Goal: Task Accomplishment & Management: Complete application form

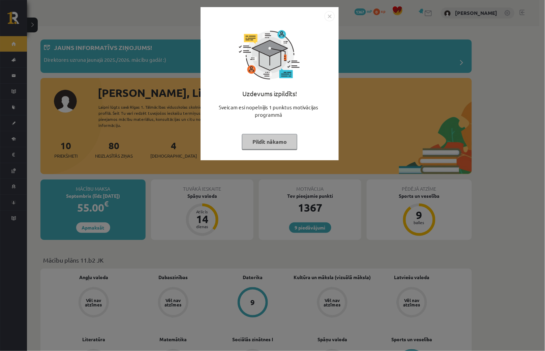
click at [342, 18] on div "Uzdevums izpildīts! Sveicam esi nopelnījis 1 punktus motivācijas programmā Pild…" at bounding box center [272, 175] width 545 height 351
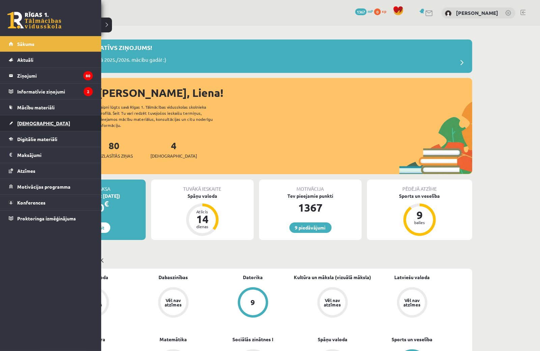
click at [31, 121] on span "[DEMOGRAPHIC_DATA]" at bounding box center [43, 123] width 53 height 6
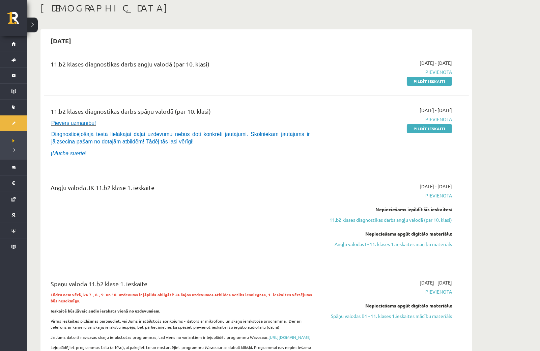
scroll to position [37, 0]
click at [430, 80] on link "Pildīt ieskaiti" at bounding box center [428, 81] width 45 height 9
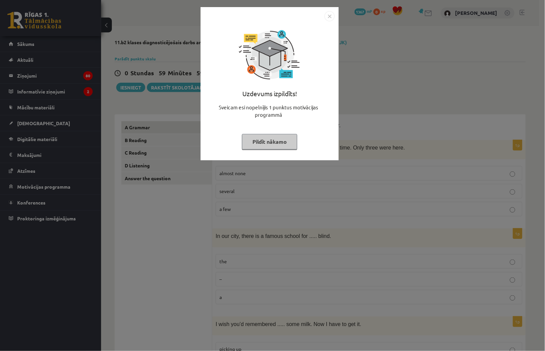
click at [285, 141] on button "Pildīt nākamo" at bounding box center [269, 142] width 55 height 16
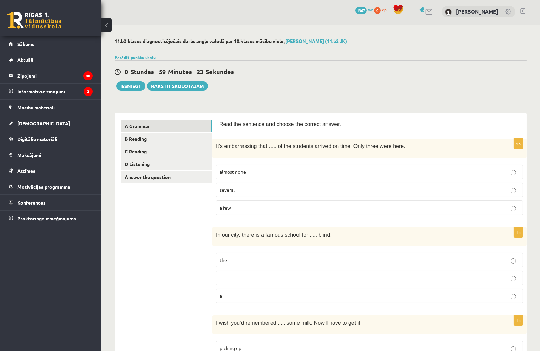
scroll to position [37, 0]
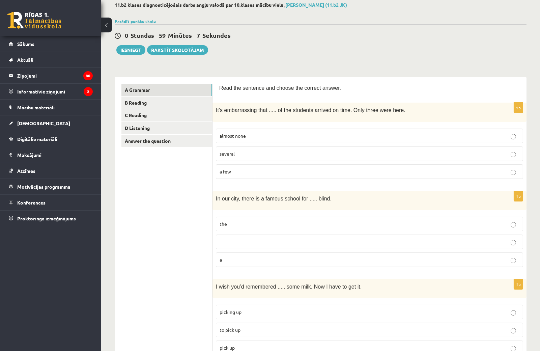
click at [251, 134] on p "almost none" at bounding box center [369, 135] width 300 height 7
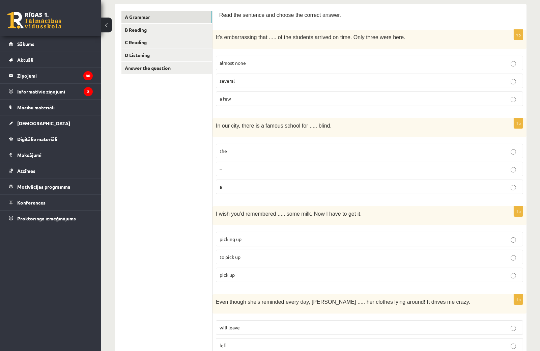
scroll to position [112, 0]
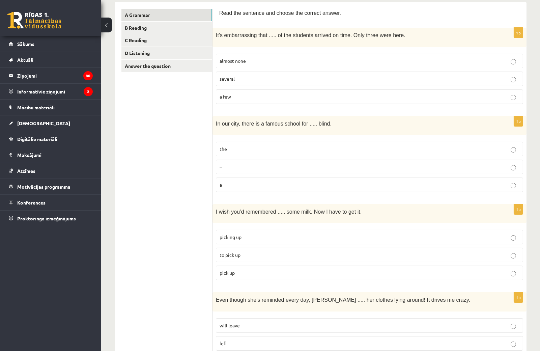
click at [269, 146] on p "the" at bounding box center [369, 148] width 300 height 7
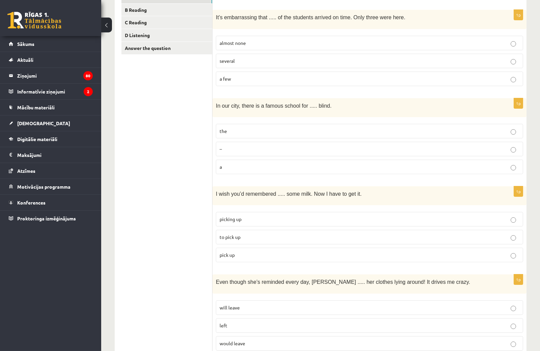
scroll to position [150, 0]
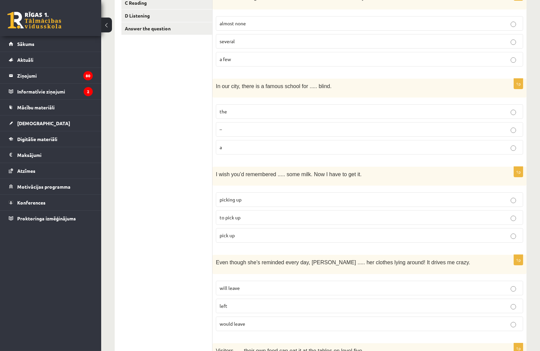
click at [260, 217] on p "to pick up" at bounding box center [369, 217] width 300 height 7
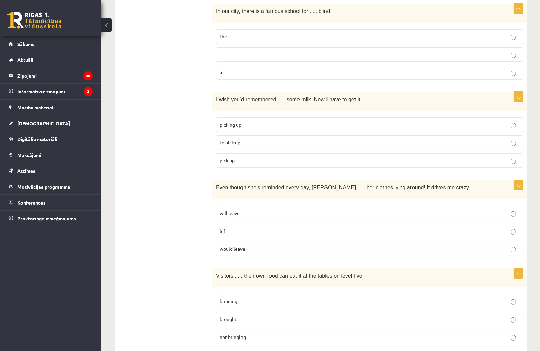
scroll to position [262, 0]
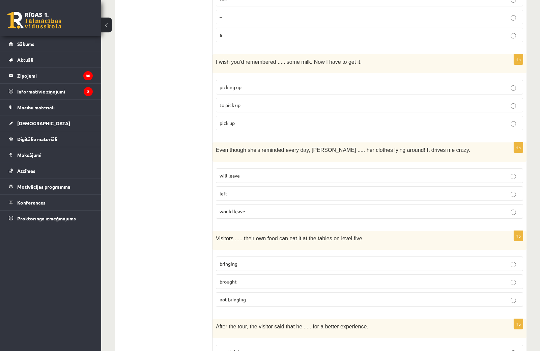
click at [253, 210] on p "would leave" at bounding box center [369, 211] width 300 height 7
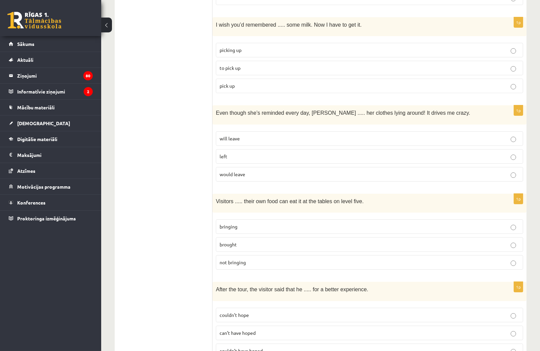
scroll to position [299, 0]
click at [255, 223] on p "bringing" at bounding box center [369, 225] width 300 height 7
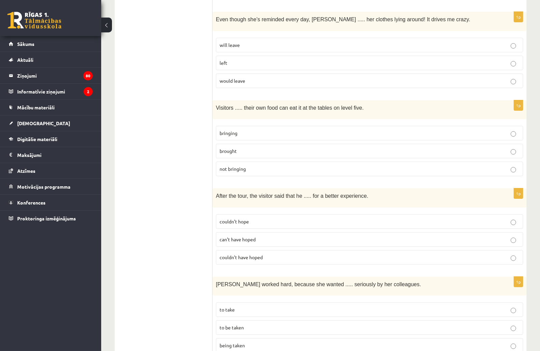
scroll to position [412, 0]
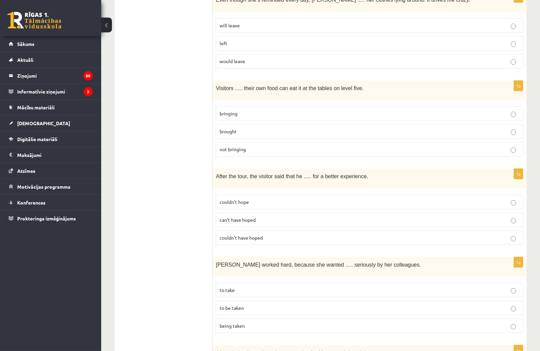
click at [275, 230] on label "couldn’t have hoped" at bounding box center [369, 237] width 307 height 14
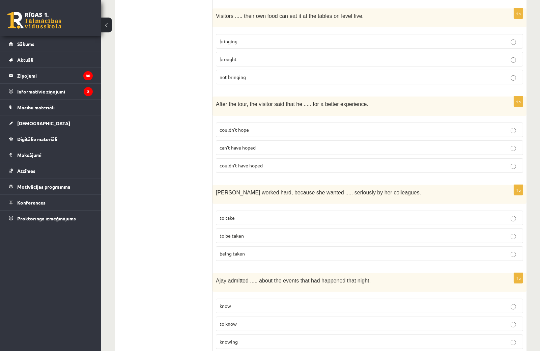
scroll to position [487, 0]
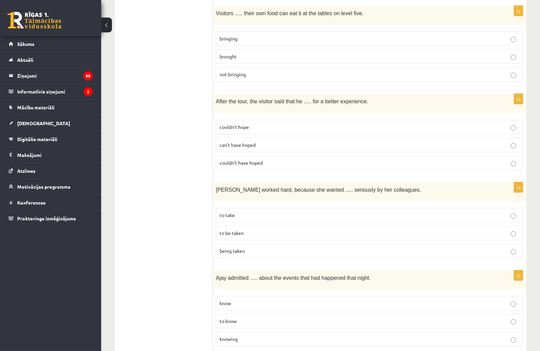
click at [288, 231] on p "to be taken" at bounding box center [369, 232] width 300 height 7
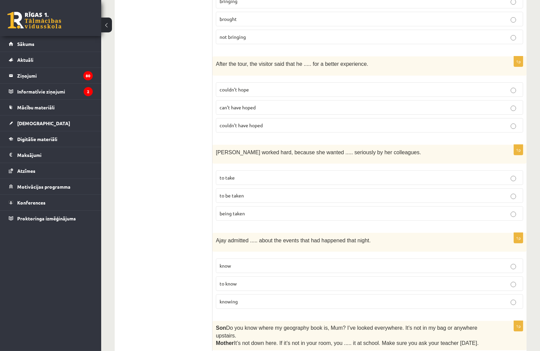
scroll to position [562, 0]
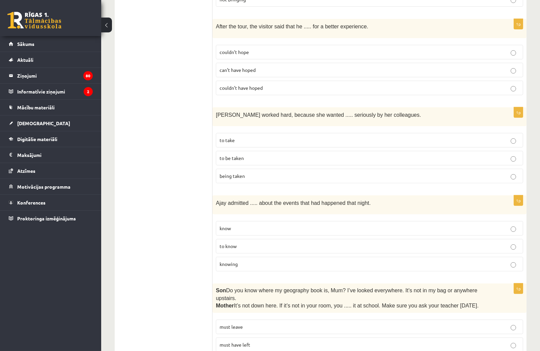
click at [254, 243] on p "to know" at bounding box center [369, 245] width 300 height 7
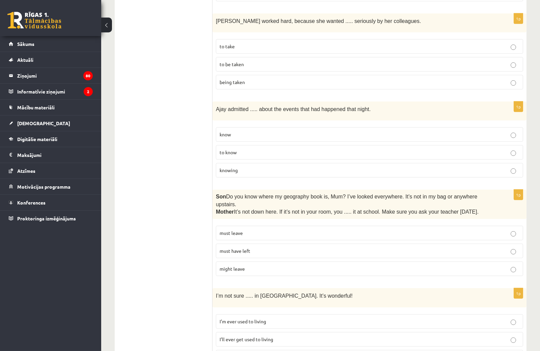
scroll to position [674, 0]
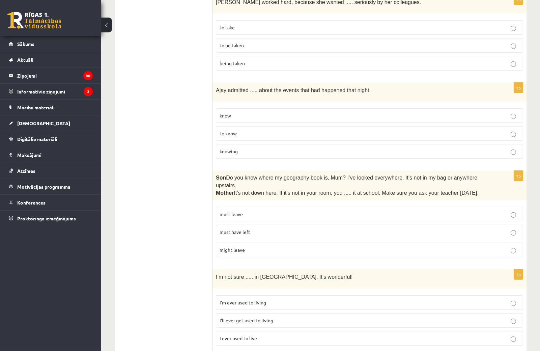
click at [278, 224] on label "must have left" at bounding box center [369, 231] width 307 height 14
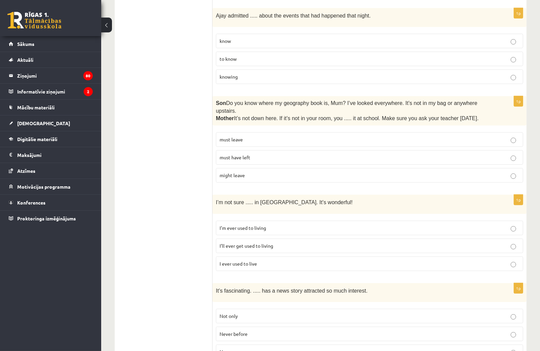
scroll to position [749, 0]
click at [288, 242] on p "I’ll ever get used to living" at bounding box center [369, 245] width 300 height 7
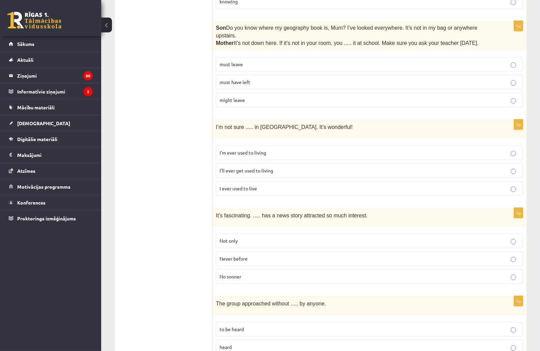
scroll to position [861, 0]
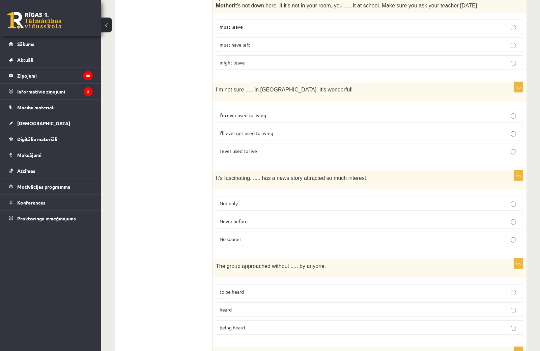
click at [290, 217] on p "Never before" at bounding box center [369, 220] width 300 height 7
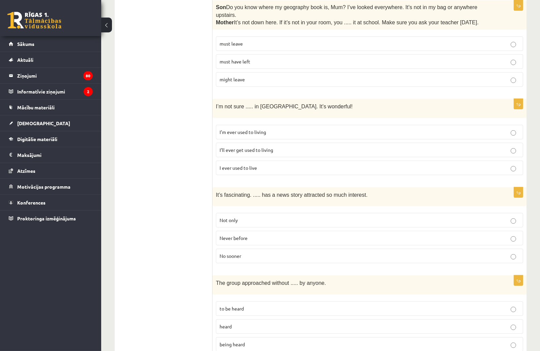
scroll to position [936, 0]
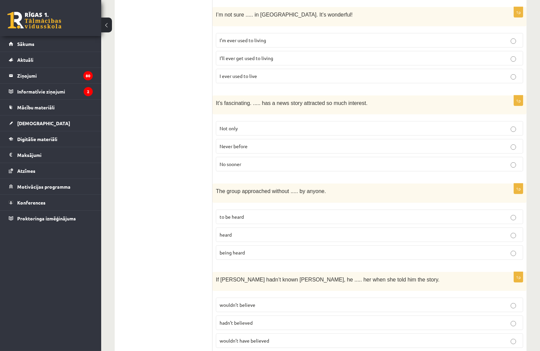
click at [270, 245] on label "being heard" at bounding box center [369, 252] width 307 height 14
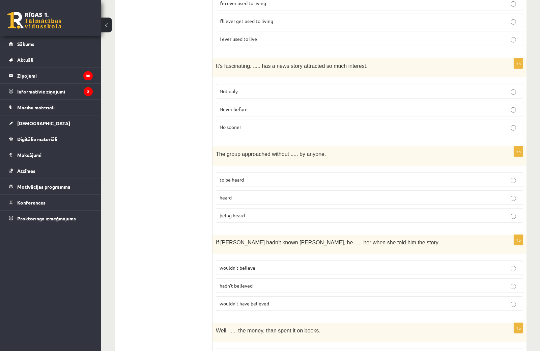
scroll to position [1011, 0]
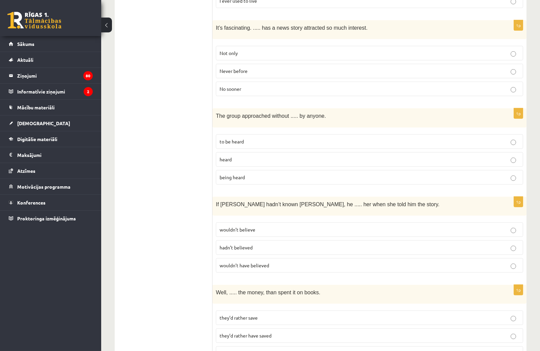
click at [279, 262] on p "wouldn’t have believed" at bounding box center [369, 265] width 300 height 7
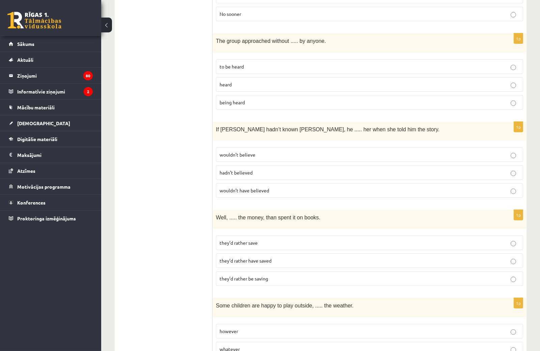
click at [260, 239] on p "they’d rather save" at bounding box center [369, 242] width 300 height 7
click at [293, 257] on p "they’d rather have saved" at bounding box center [369, 260] width 300 height 7
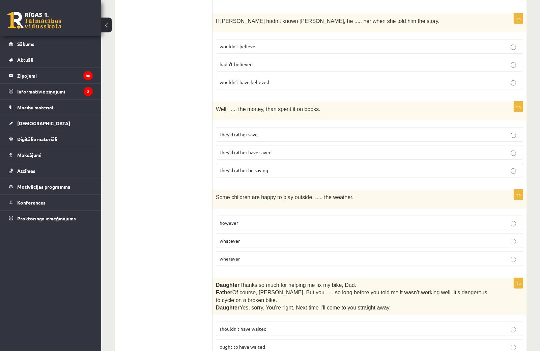
scroll to position [1198, 0]
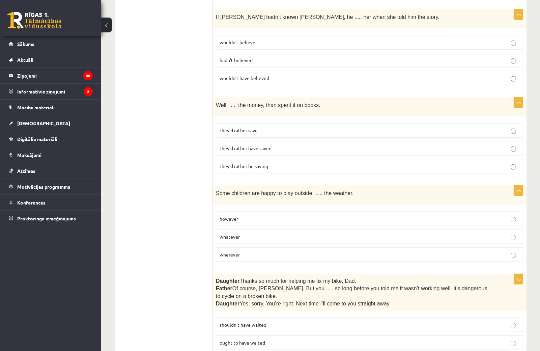
click at [244, 233] on p "whatever" at bounding box center [369, 236] width 300 height 7
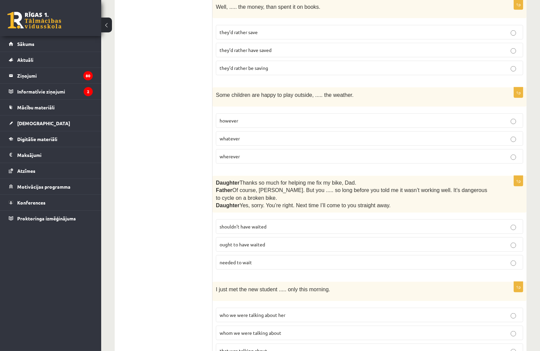
scroll to position [1310, 0]
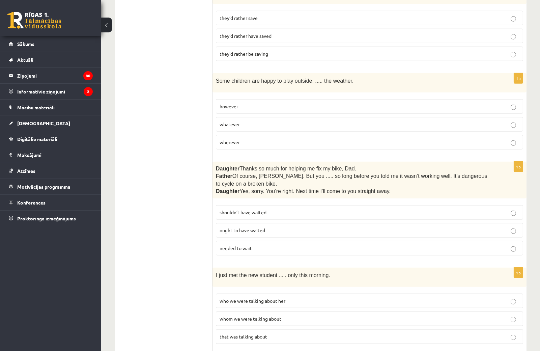
click at [285, 209] on p "shouldn’t have waited" at bounding box center [369, 212] width 300 height 7
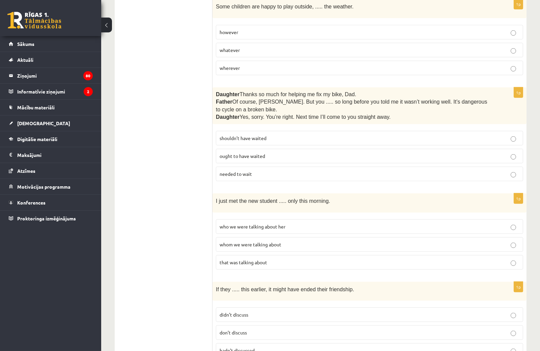
scroll to position [1386, 0]
click at [293, 240] on p "whom we were talking about" at bounding box center [369, 243] width 300 height 7
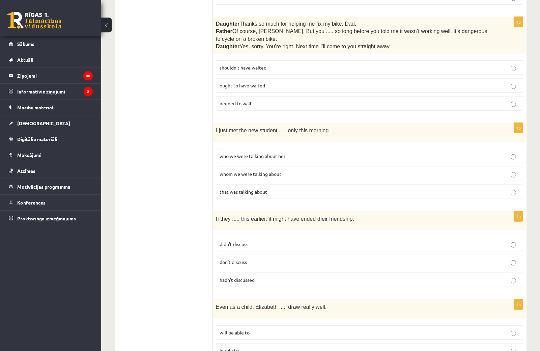
scroll to position [1498, 0]
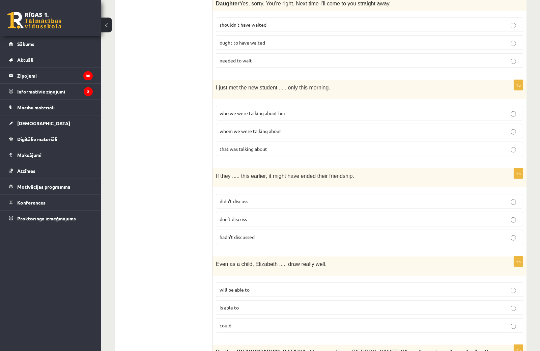
click at [259, 230] on label "hadn’t discussed" at bounding box center [369, 237] width 307 height 14
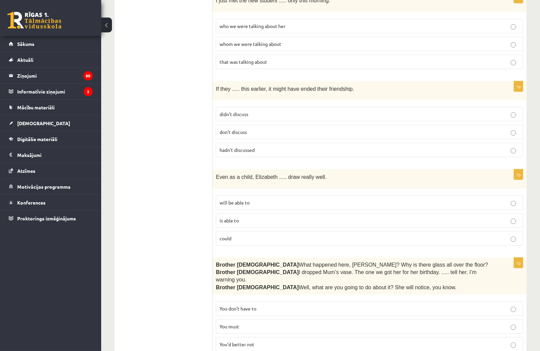
scroll to position [1589, 0]
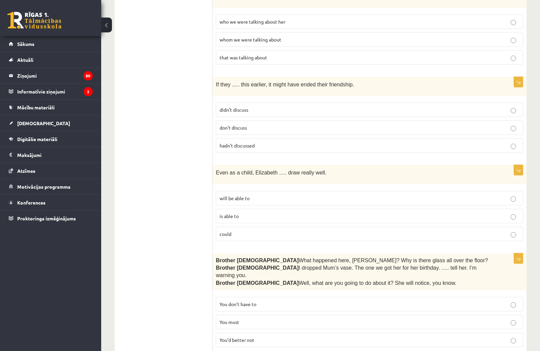
click at [255, 212] on p "is able to" at bounding box center [369, 215] width 300 height 7
click at [259, 336] on p "You’d better not" at bounding box center [369, 339] width 300 height 7
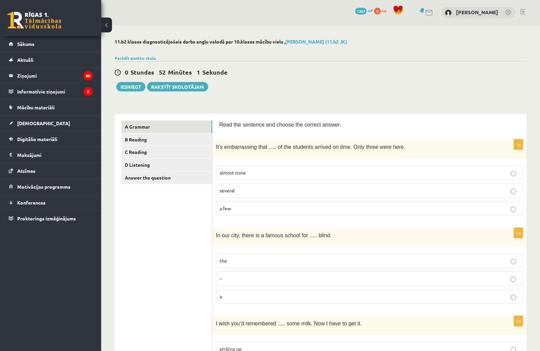
scroll to position [0, 0]
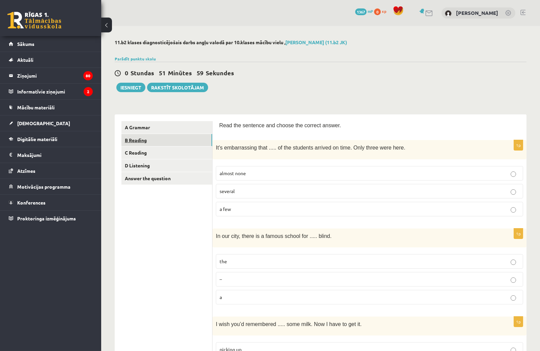
click at [140, 141] on link "B Reading" at bounding box center [166, 140] width 91 height 12
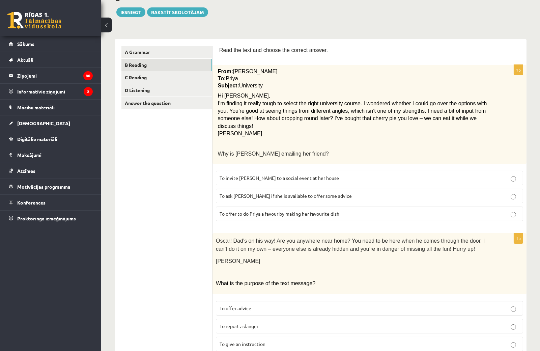
scroll to position [75, 0]
click at [270, 192] on p "To ask Priya if she is available to offer some advice" at bounding box center [369, 195] width 300 height 7
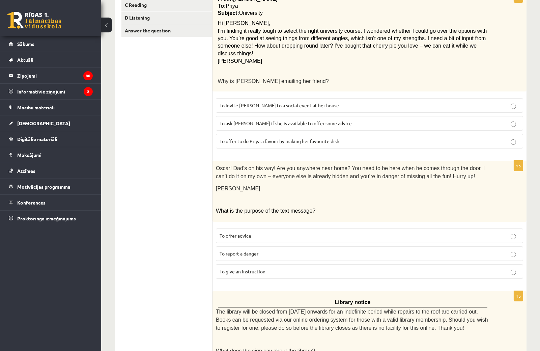
scroll to position [150, 0]
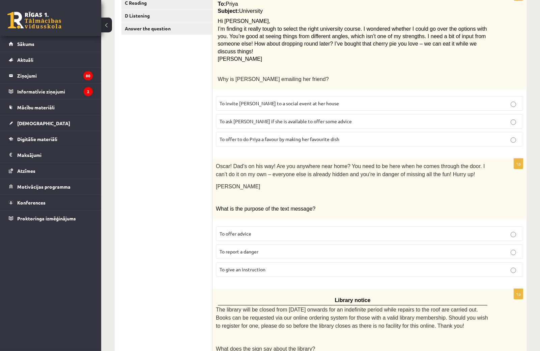
click at [268, 266] on p "To give an instruction" at bounding box center [369, 269] width 300 height 7
click at [297, 230] on p "To offer advice" at bounding box center [369, 233] width 300 height 7
click at [295, 262] on label "To give an instruction" at bounding box center [369, 269] width 307 height 14
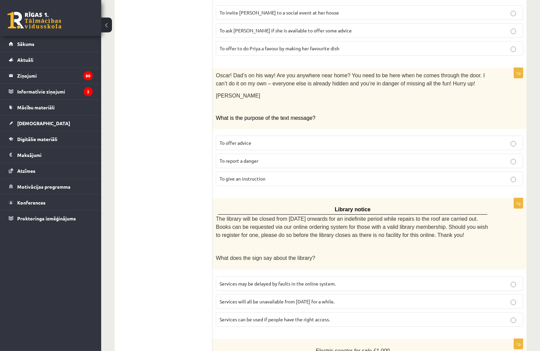
scroll to position [262, 0]
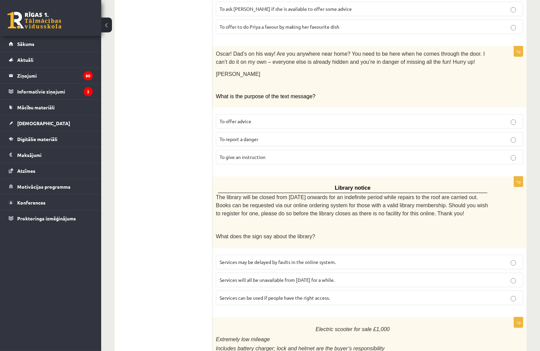
click at [297, 290] on label "Services can be used if people have the right access." at bounding box center [369, 297] width 307 height 14
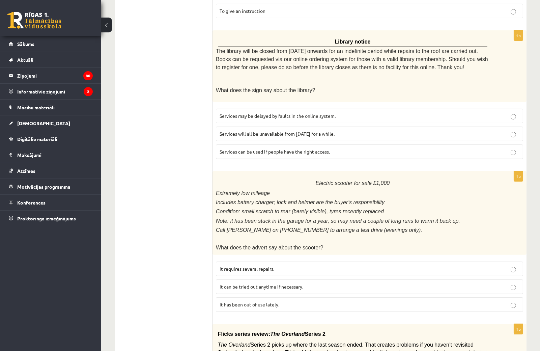
scroll to position [487, 0]
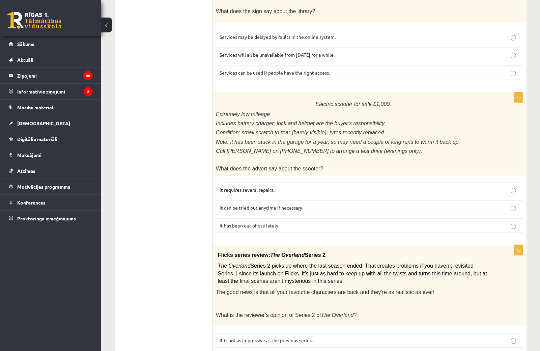
click at [241, 218] on label "It has been out of use lately." at bounding box center [369, 225] width 307 height 14
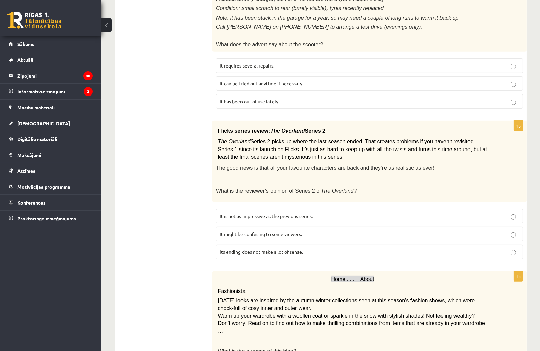
scroll to position [674, 0]
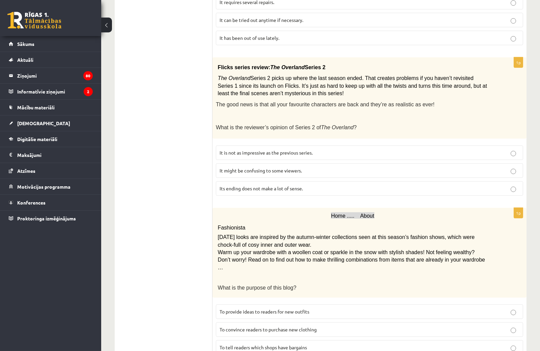
click at [265, 167] on span "It might be confusing to some viewers." at bounding box center [260, 170] width 82 height 6
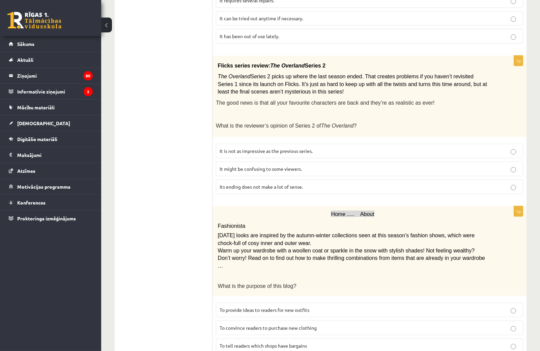
scroll to position [676, 0]
click at [342, 210] on span "Home ..... About" at bounding box center [352, 213] width 43 height 6
drag, startPoint x: 447, startPoint y: 216, endPoint x: 484, endPoint y: 215, distance: 37.4
click at [484, 231] on p "Today’s looks are inspired by the autumn-winter collections seen at this season…" at bounding box center [353, 238] width 270 height 15
drag, startPoint x: 213, startPoint y: 223, endPoint x: 278, endPoint y: 226, distance: 65.1
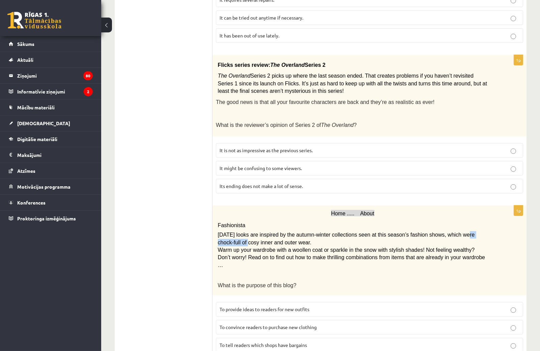
click at [278, 226] on div "Home ..... About Fashionista Today’s looks are inspired by the autumn-winter co…" at bounding box center [369, 250] width 314 height 90
click at [226, 247] on span "Warm up your wardrobe with a woollen coat or sparkle in the snow with stylish s…" at bounding box center [351, 257] width 267 height 21
drag, startPoint x: 216, startPoint y: 231, endPoint x: 353, endPoint y: 231, distance: 136.5
click at [353, 231] on div "Home ..... About Fashionista Today’s looks are inspired by the autumn-winter co…" at bounding box center [369, 250] width 314 height 90
click at [351, 231] on p "Today’s looks are inspired by the autumn-winter collections seen at this season…" at bounding box center [353, 238] width 270 height 15
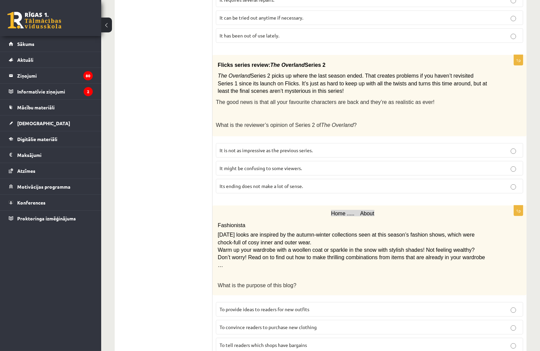
click at [313, 305] on p "To provide ideas to readers for new outfits" at bounding box center [369, 308] width 300 height 7
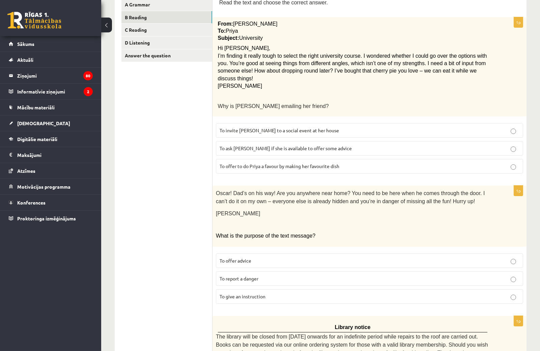
scroll to position [2, 0]
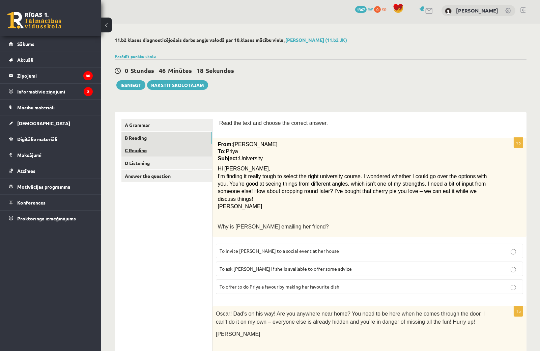
click at [140, 150] on link "C Reading" at bounding box center [166, 150] width 91 height 12
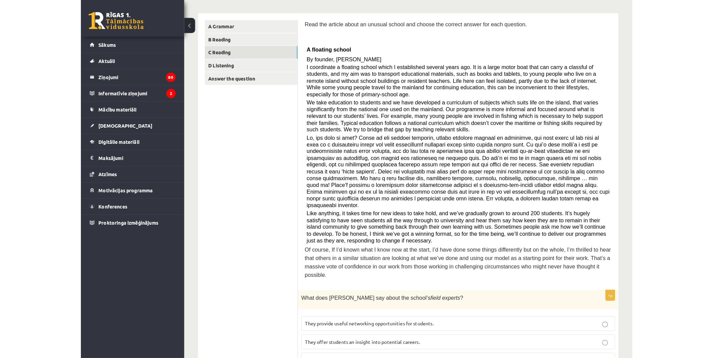
scroll to position [139, 0]
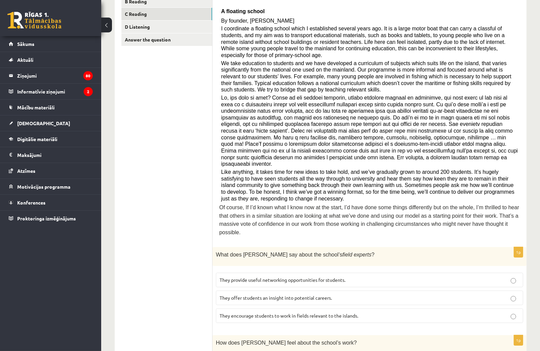
click at [311, 294] on span "They offer students an insight into potential careers." at bounding box center [275, 297] width 112 height 6
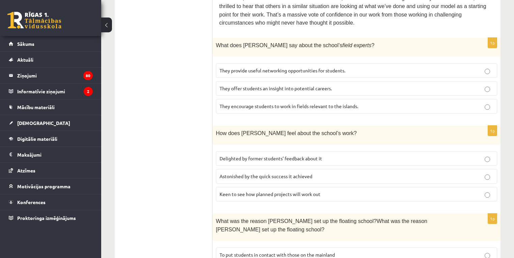
scroll to position [408, 0]
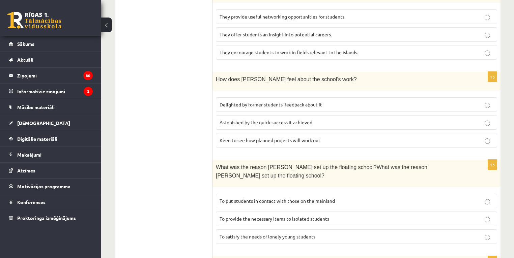
click at [263, 216] on span "To provide the necessary items to isolated students" at bounding box center [274, 219] width 110 height 6
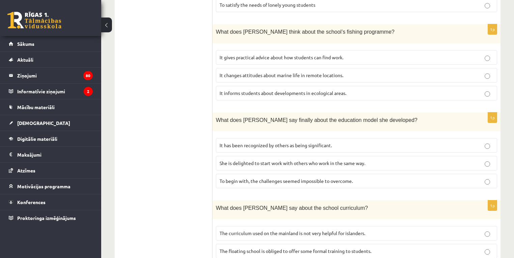
scroll to position [659, 0]
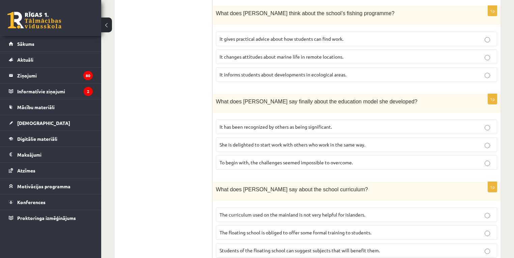
click at [291, 124] on span "It has been recognized by others as being significant." at bounding box center [275, 127] width 112 height 6
click at [315, 247] on span "Students of the floating school can suggest subjects that will benefit them." at bounding box center [299, 250] width 160 height 6
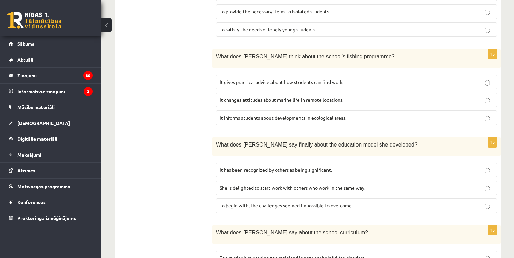
scroll to position [605, 0]
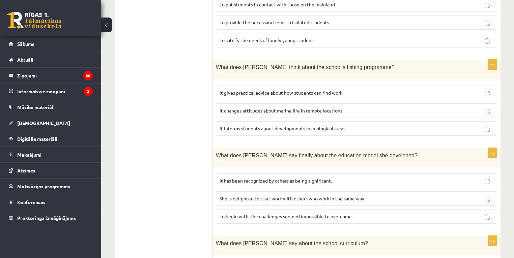
click at [252, 125] on span "It informs students about developments in ecological areas." at bounding box center [282, 128] width 127 height 6
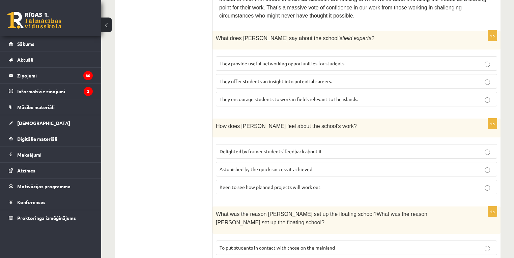
scroll to position [362, 0]
click at [292, 148] on span "Delighted by former students’ feedback about it" at bounding box center [270, 151] width 102 height 6
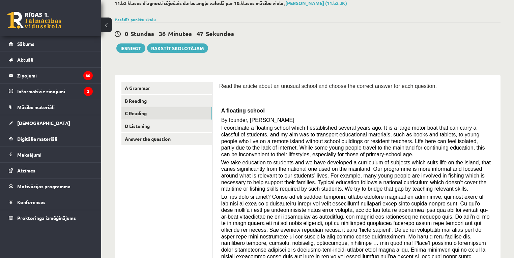
scroll to position [38, 0]
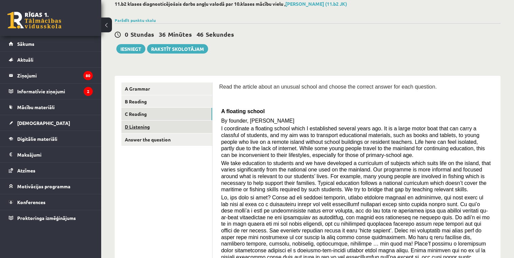
click at [154, 125] on link "D Listening" at bounding box center [166, 127] width 91 height 12
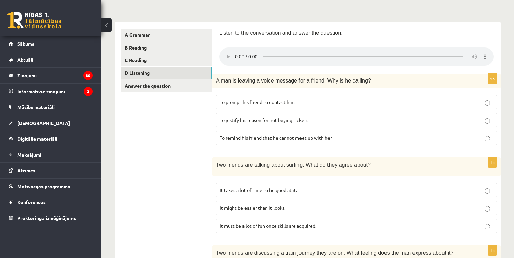
scroll to position [119, 0]
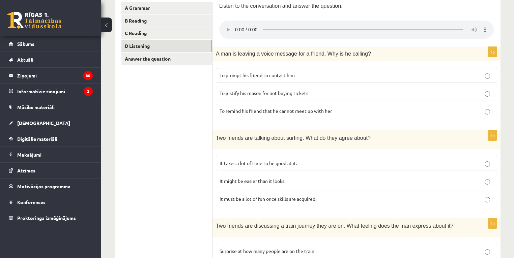
click at [296, 163] on span "It takes a lot of time to be good at it." at bounding box center [258, 163] width 78 height 6
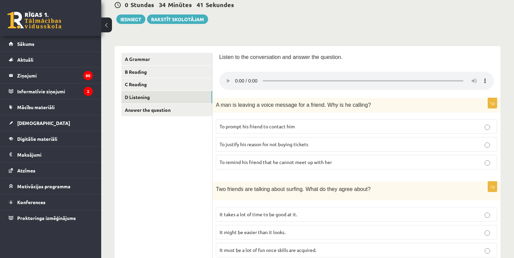
scroll to position [65, 0]
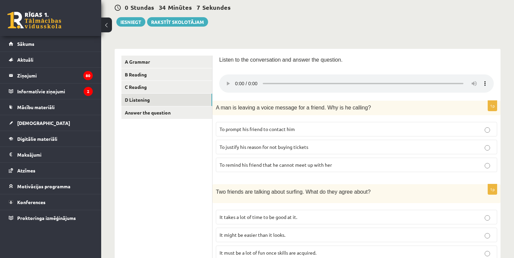
click at [272, 145] on span "To justify his reason for not buying tickets" at bounding box center [263, 147] width 89 height 6
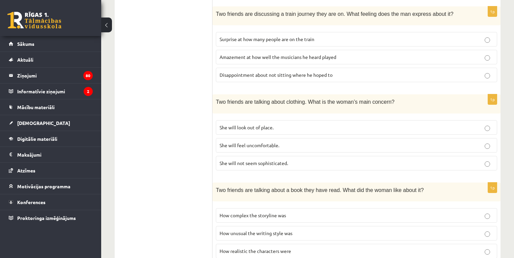
scroll to position [328, 0]
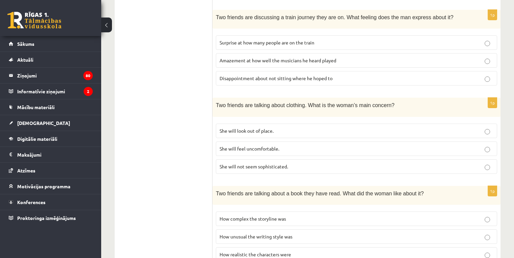
click at [291, 128] on p "She will look out of place." at bounding box center [356, 130] width 274 height 7
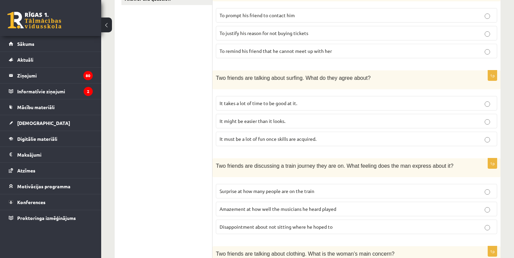
scroll to position [220, 0]
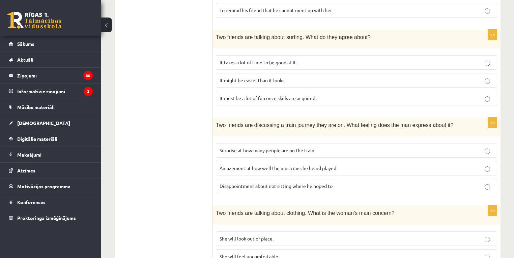
click at [298, 186] on p "Disappointment about not sitting where he hoped to" at bounding box center [356, 186] width 274 height 7
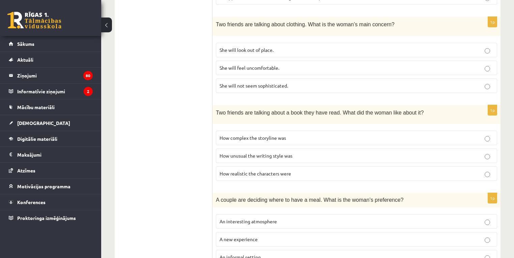
scroll to position [436, 0]
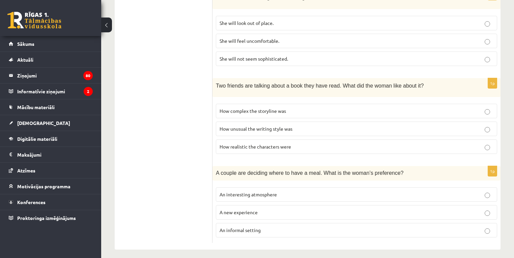
click at [263, 227] on p "An informal setting" at bounding box center [356, 230] width 274 height 7
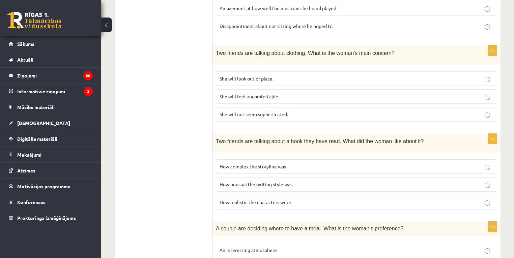
scroll to position [382, 0]
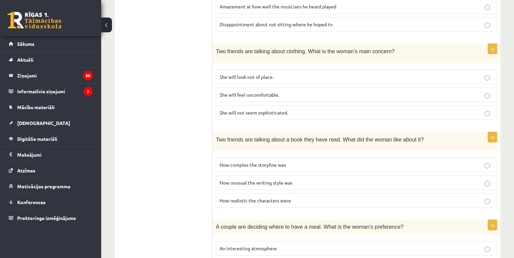
click at [268, 180] on span "How unusual the writing style was" at bounding box center [255, 183] width 73 height 6
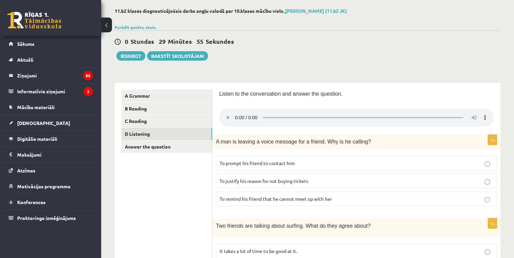
scroll to position [112, 0]
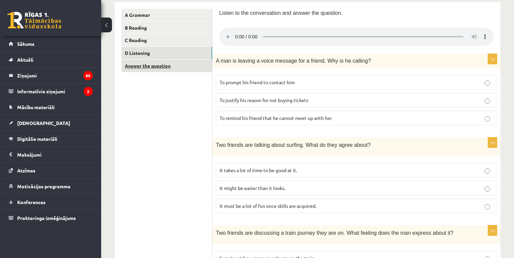
click at [172, 64] on link "Answer the question" at bounding box center [166, 66] width 91 height 12
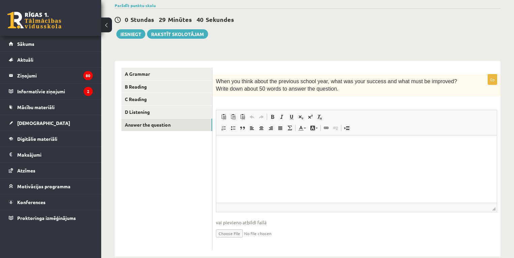
scroll to position [54, 0]
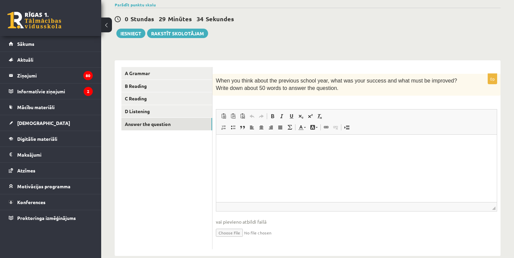
click at [273, 153] on html at bounding box center [356, 144] width 280 height 21
click at [230, 144] on p "**********" at bounding box center [356, 144] width 267 height 7
click at [275, 146] on p "**********" at bounding box center [356, 144] width 267 height 7
click at [277, 146] on p "**********" at bounding box center [356, 144] width 267 height 7
click at [326, 149] on html "**********" at bounding box center [356, 144] width 280 height 21
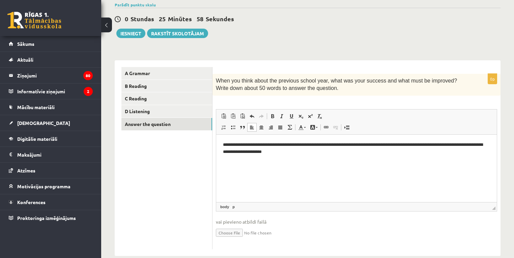
click at [291, 152] on p "**********" at bounding box center [356, 148] width 267 height 14
click at [358, 153] on p "**********" at bounding box center [356, 148] width 267 height 14
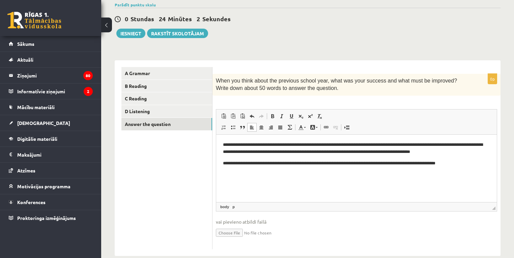
click at [446, 162] on p "**********" at bounding box center [356, 163] width 267 height 7
click at [489, 165] on p "**********" at bounding box center [356, 163] width 267 height 7
click at [271, 170] on p "**********" at bounding box center [356, 167] width 267 height 14
click at [325, 172] on p "**********" at bounding box center [356, 167] width 267 height 14
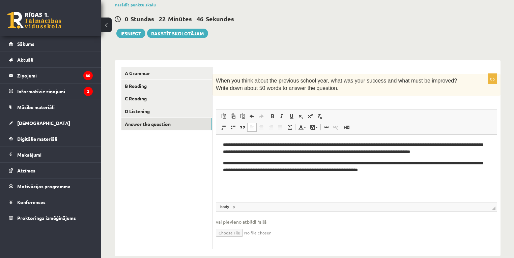
click at [349, 170] on p "**********" at bounding box center [356, 167] width 267 height 14
click at [350, 170] on p "**********" at bounding box center [356, 167] width 267 height 14
click at [431, 171] on p "**********" at bounding box center [356, 167] width 267 height 14
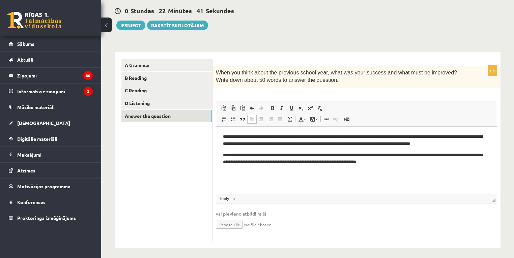
scroll to position [65, 0]
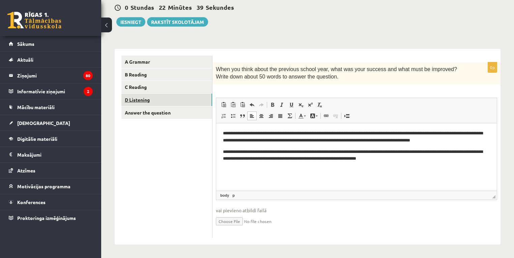
click at [178, 94] on link "D Listening" at bounding box center [166, 100] width 91 height 12
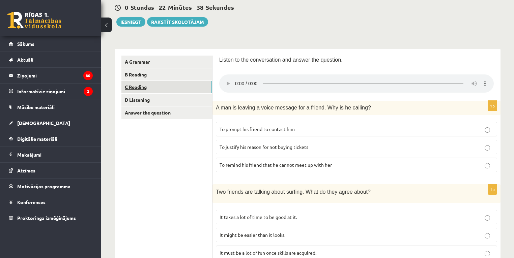
click at [144, 89] on link "C Reading" at bounding box center [166, 87] width 91 height 12
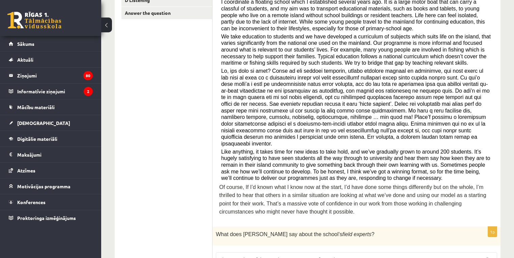
scroll to position [119, 0]
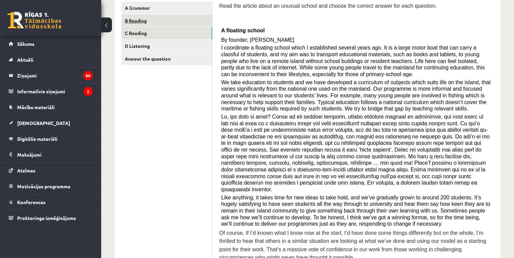
click at [137, 18] on link "B Reading" at bounding box center [166, 20] width 91 height 12
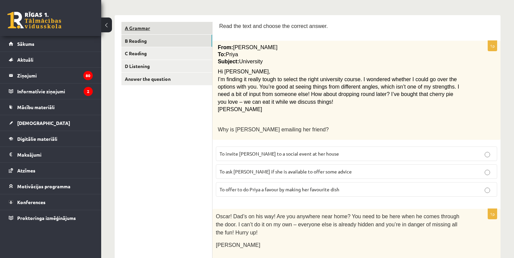
scroll to position [65, 0]
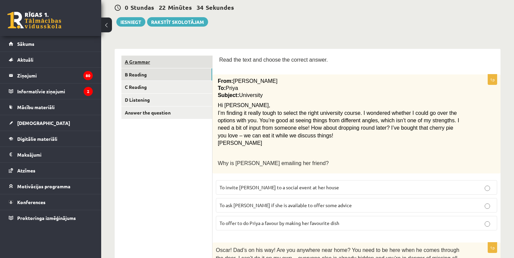
click at [139, 59] on link "A Grammar" at bounding box center [166, 62] width 91 height 12
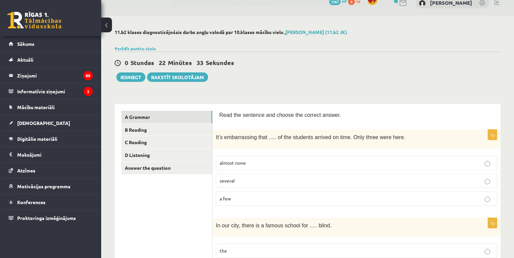
scroll to position [0, 0]
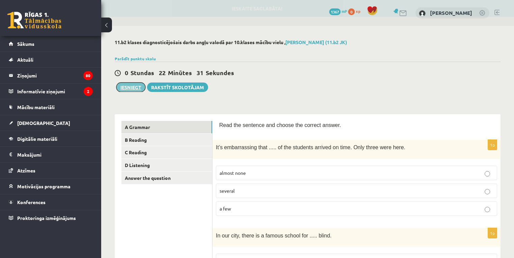
click at [127, 88] on button "Iesniegt" at bounding box center [130, 87] width 29 height 9
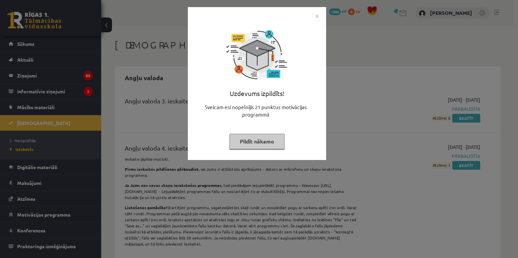
click at [313, 14] on img "Close" at bounding box center [317, 16] width 10 height 10
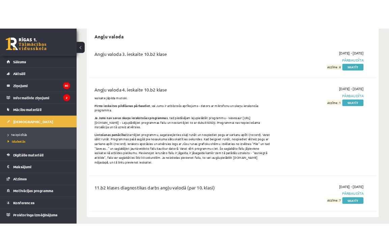
scroll to position [81, 0]
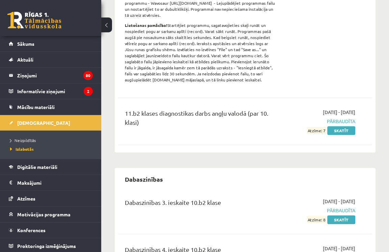
scroll to position [189, 0]
click at [344, 132] on link "Skatīt" at bounding box center [341, 130] width 28 height 9
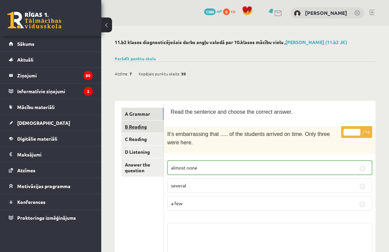
click at [138, 130] on link "B Reading" at bounding box center [142, 127] width 42 height 12
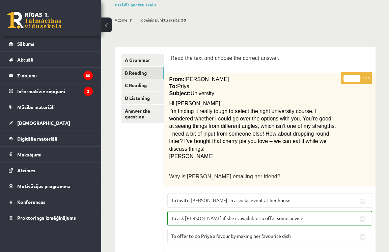
scroll to position [54, 0]
click at [139, 89] on link "C Reading" at bounding box center [142, 85] width 42 height 12
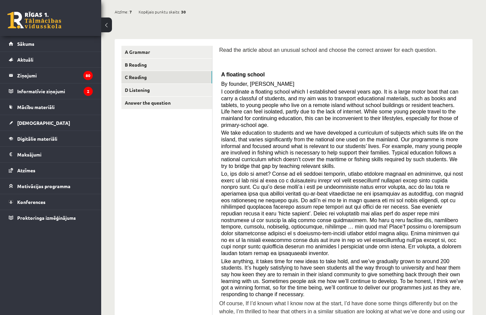
scroll to position [0, 0]
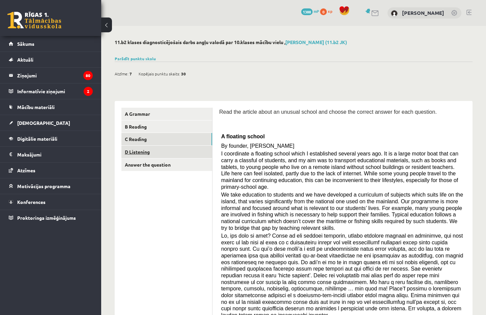
click at [140, 151] on link "D Listening" at bounding box center [166, 152] width 91 height 12
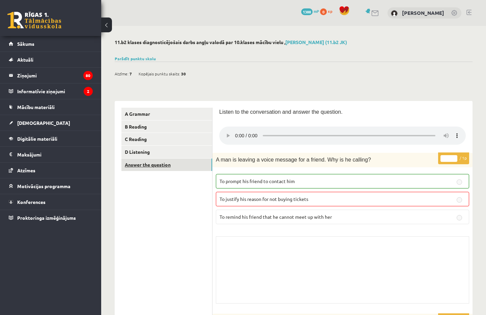
click at [153, 168] on link "Answer the question" at bounding box center [166, 165] width 91 height 12
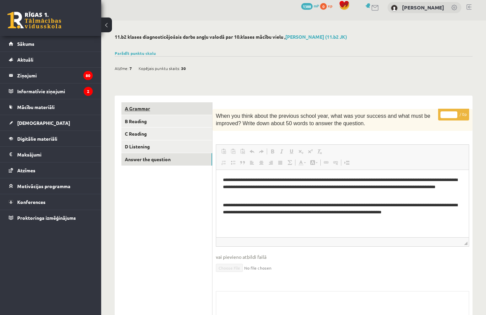
click at [135, 112] on link "A Grammar" at bounding box center [166, 108] width 91 height 12
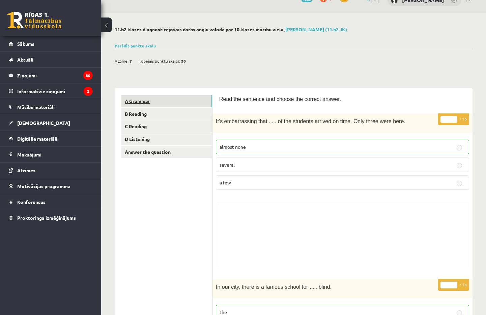
scroll to position [5, 0]
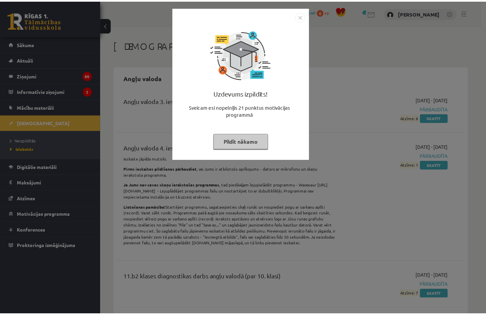
scroll to position [190, 0]
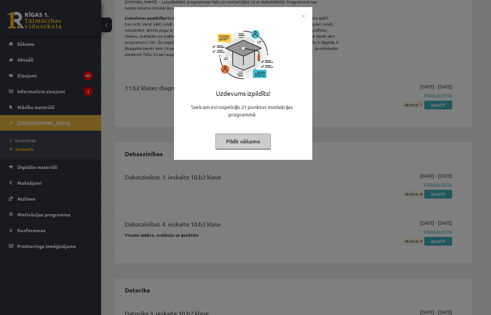
click at [304, 16] on img "Close" at bounding box center [303, 16] width 10 height 10
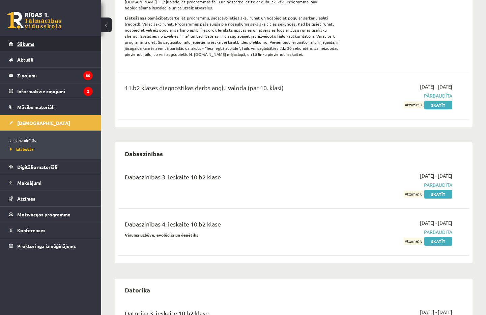
click at [41, 49] on link "Sākums" at bounding box center [51, 44] width 84 height 16
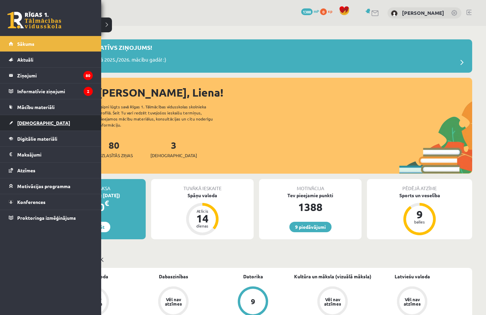
click at [40, 121] on link "[DEMOGRAPHIC_DATA]" at bounding box center [51, 123] width 84 height 16
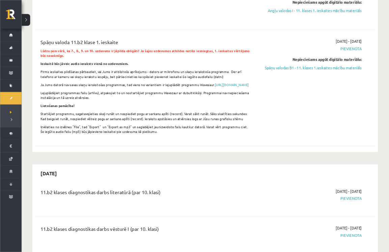
scroll to position [202, 0]
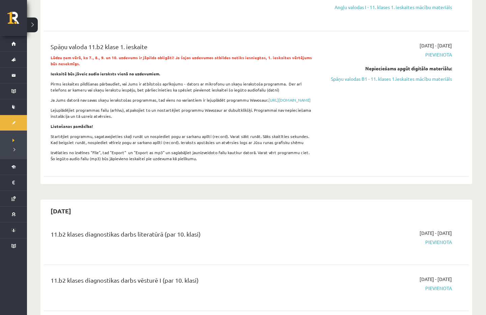
click at [36, 22] on button at bounding box center [32, 25] width 11 height 15
